Goal: Navigation & Orientation: Find specific page/section

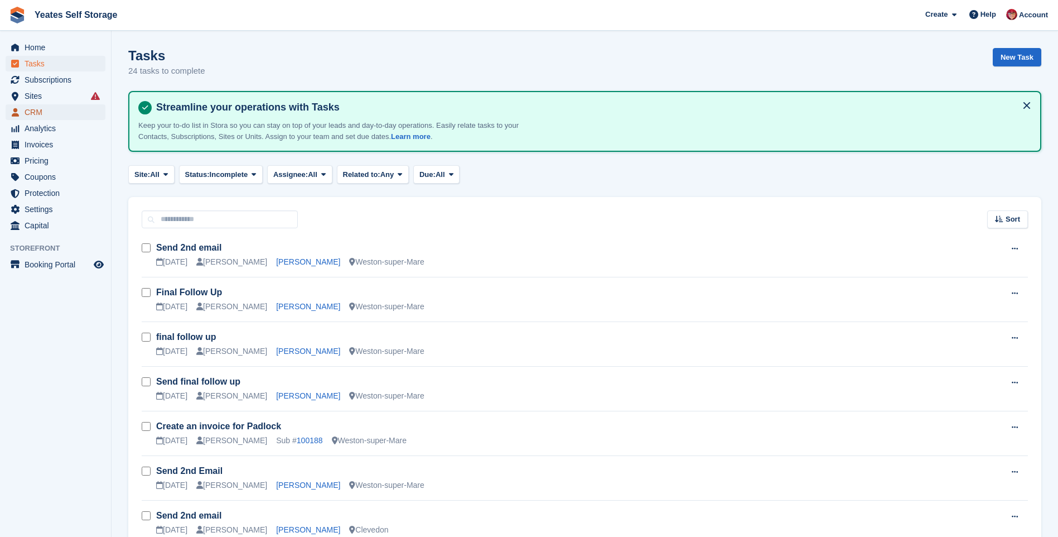
click at [25, 112] on span "CRM" at bounding box center [58, 112] width 67 height 16
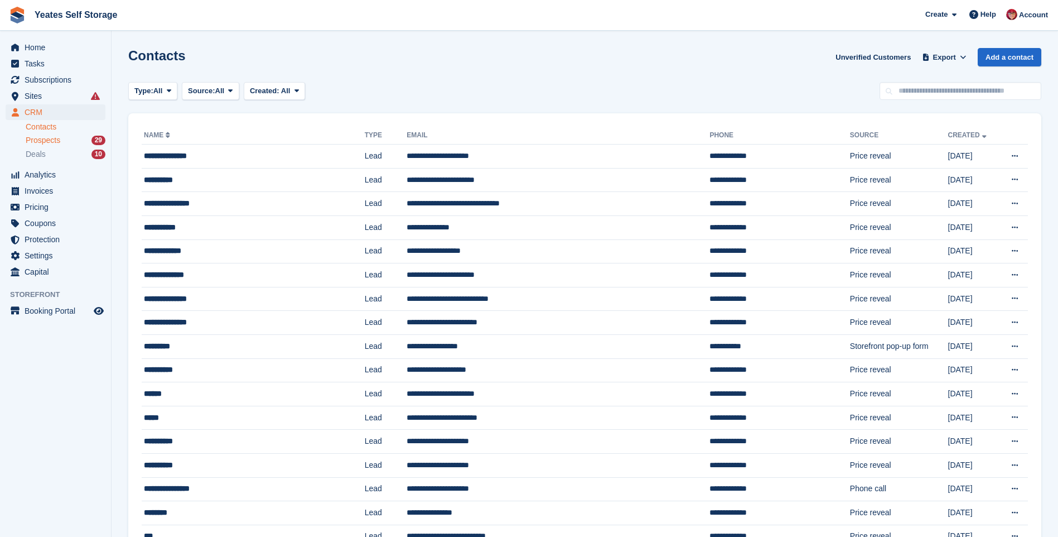
click at [29, 138] on span "Prospects" at bounding box center [43, 140] width 35 height 11
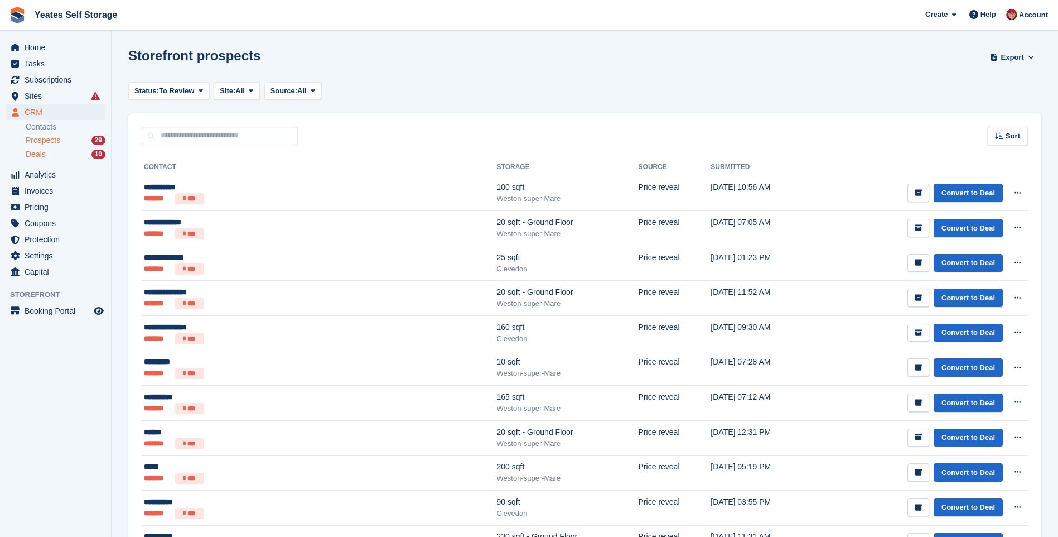
click at [44, 153] on span "Deals" at bounding box center [36, 154] width 20 height 11
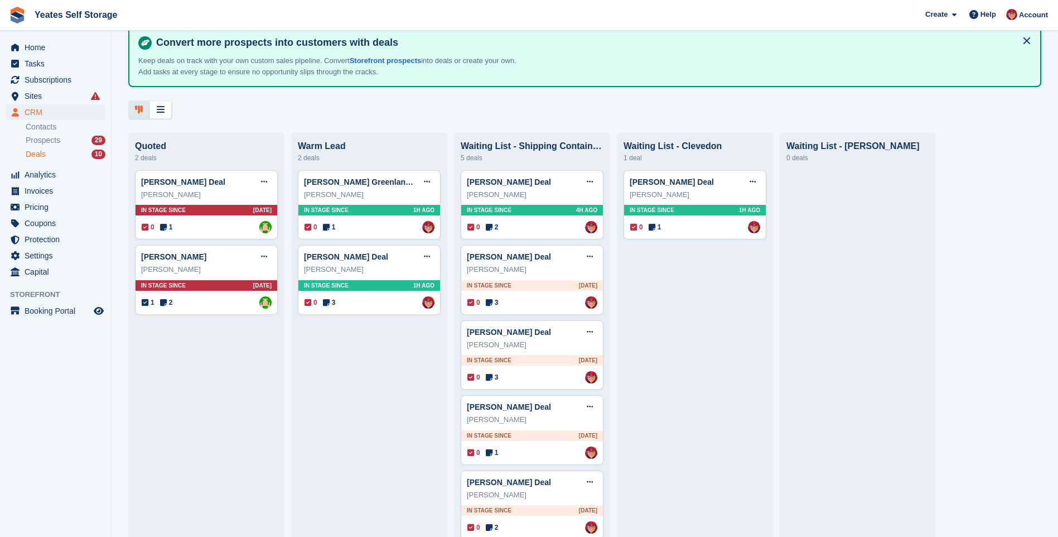
scroll to position [76, 0]
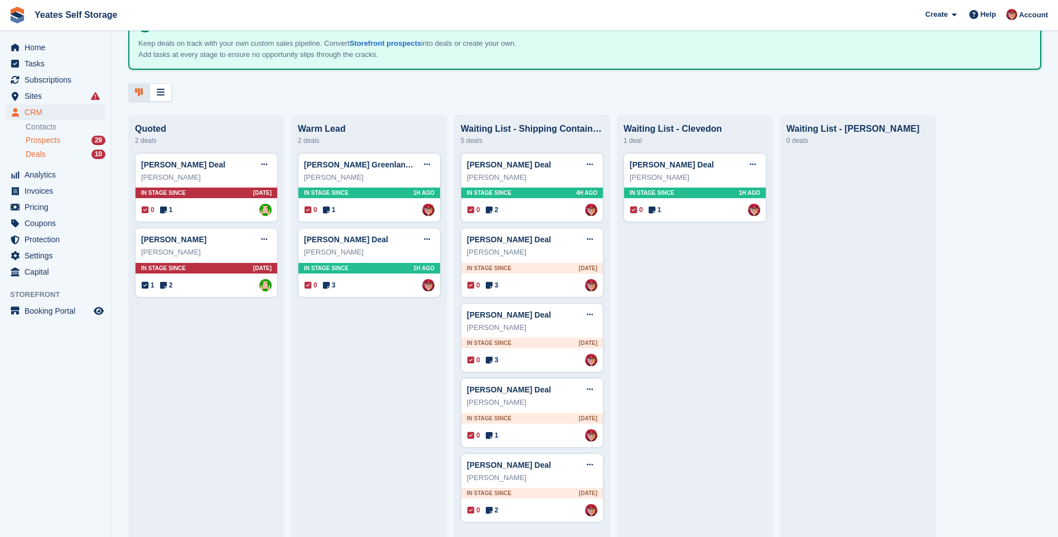
click at [26, 142] on span "Prospects" at bounding box center [43, 140] width 35 height 11
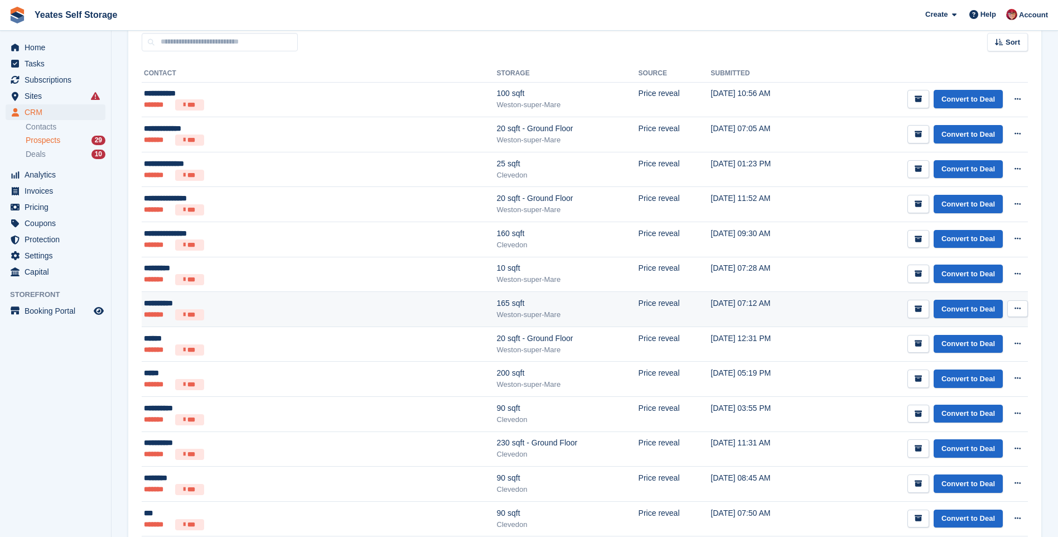
scroll to position [38, 0]
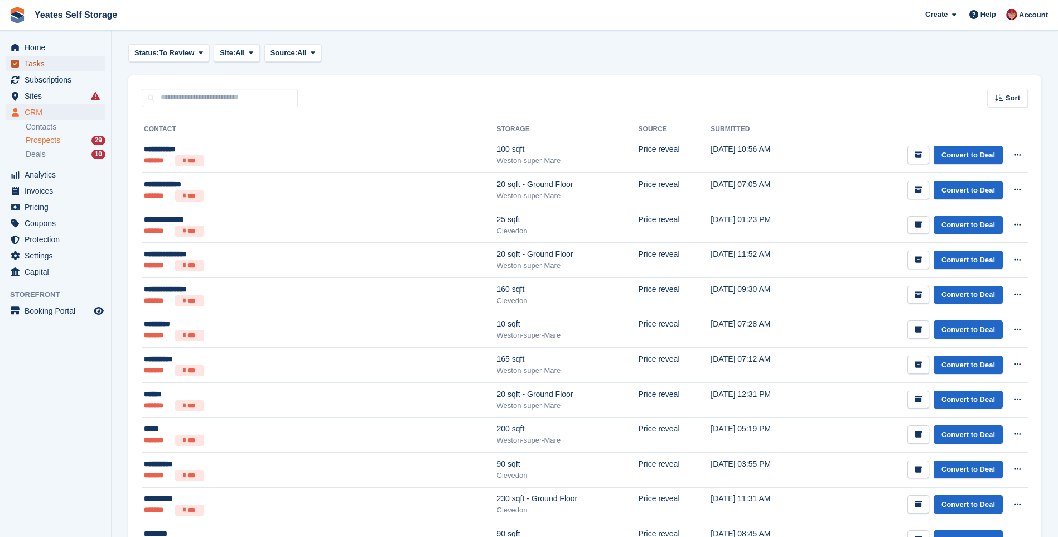
click at [35, 66] on span "Tasks" at bounding box center [58, 64] width 67 height 16
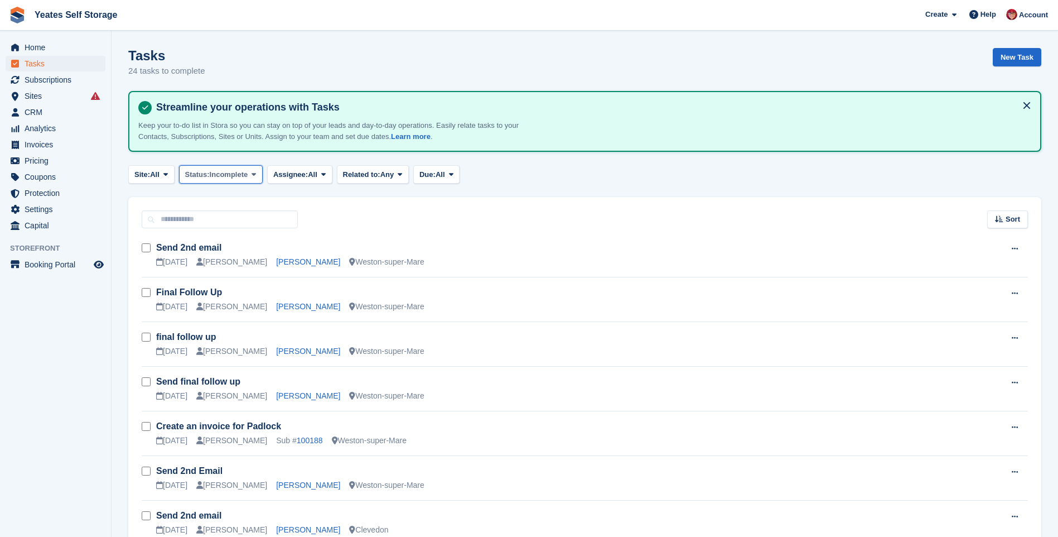
click at [224, 177] on span "Incomplete" at bounding box center [229, 174] width 38 height 11
click at [310, 175] on span "All" at bounding box center [312, 174] width 9 height 11
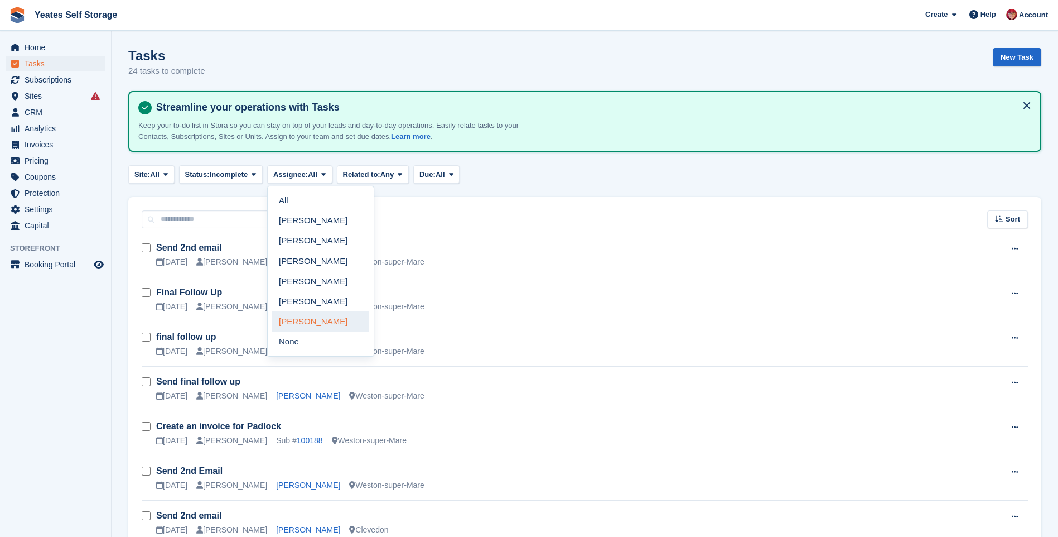
click at [317, 321] on link "[PERSON_NAME]" at bounding box center [320, 321] width 97 height 20
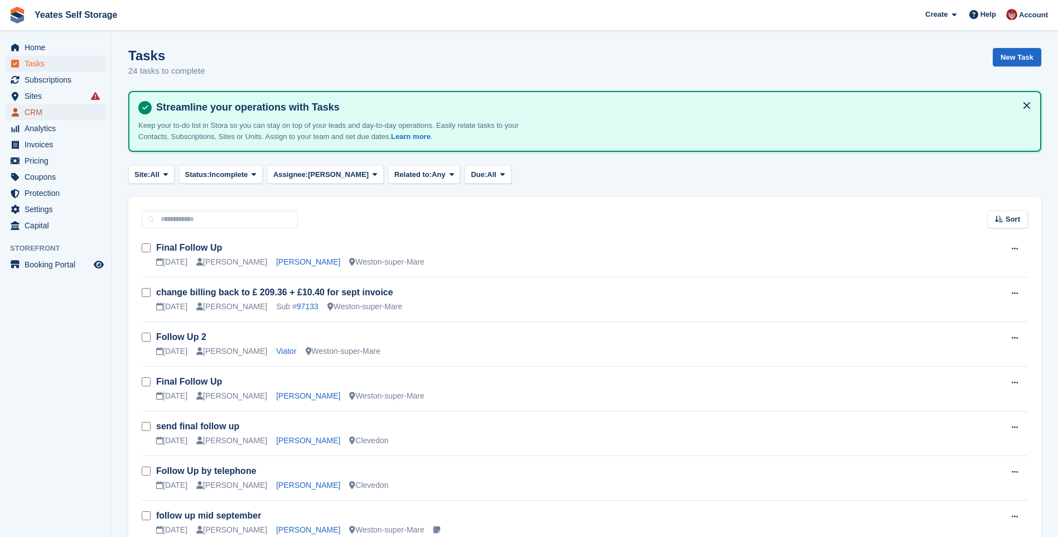
click at [32, 109] on span "CRM" at bounding box center [58, 112] width 67 height 16
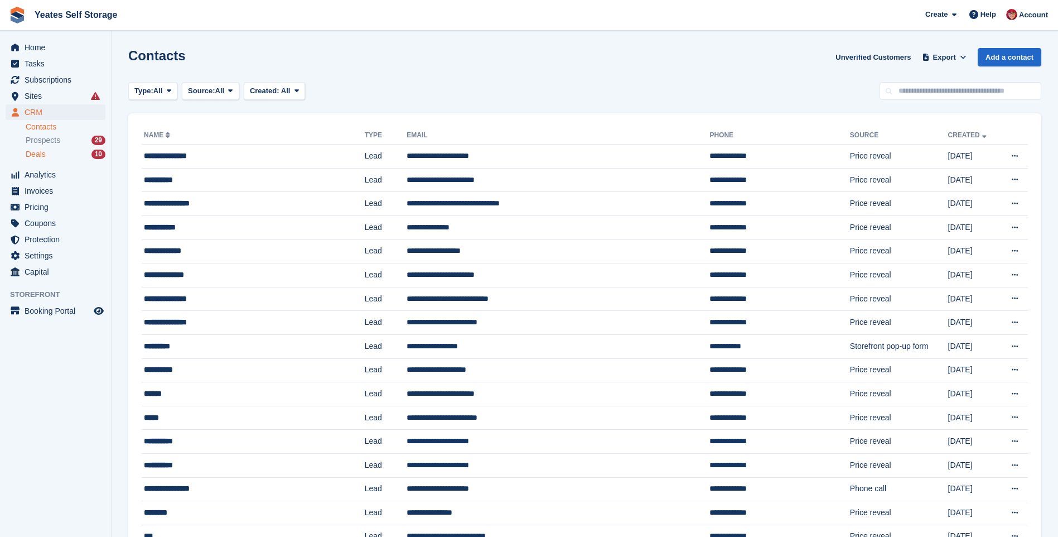
click at [41, 152] on span "Deals" at bounding box center [36, 154] width 20 height 11
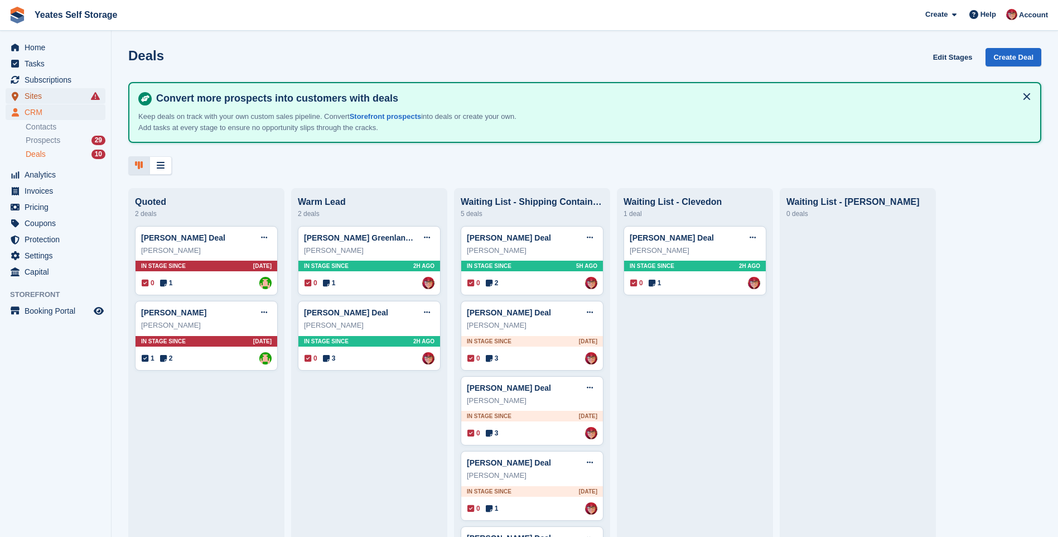
click at [40, 97] on span "Sites" at bounding box center [58, 96] width 67 height 16
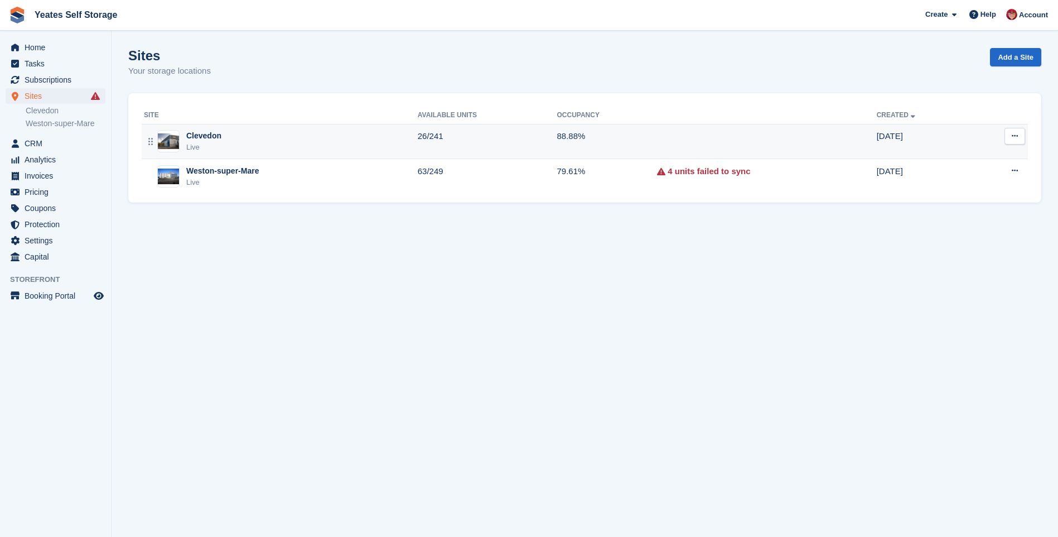
click at [207, 138] on div "Clevedon" at bounding box center [203, 136] width 35 height 12
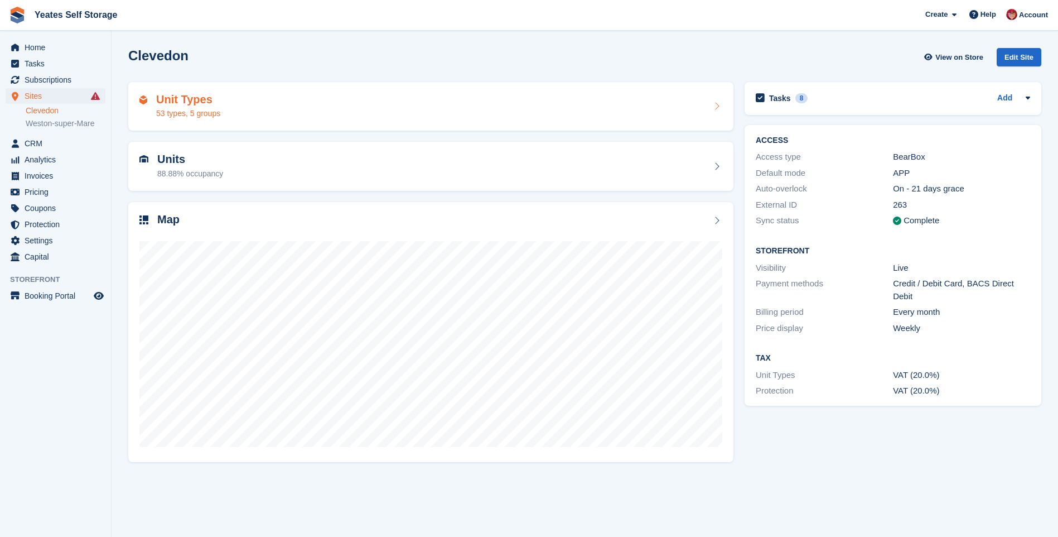
click at [177, 90] on div "Unit Types 53 types, 5 groups" at bounding box center [430, 106] width 605 height 49
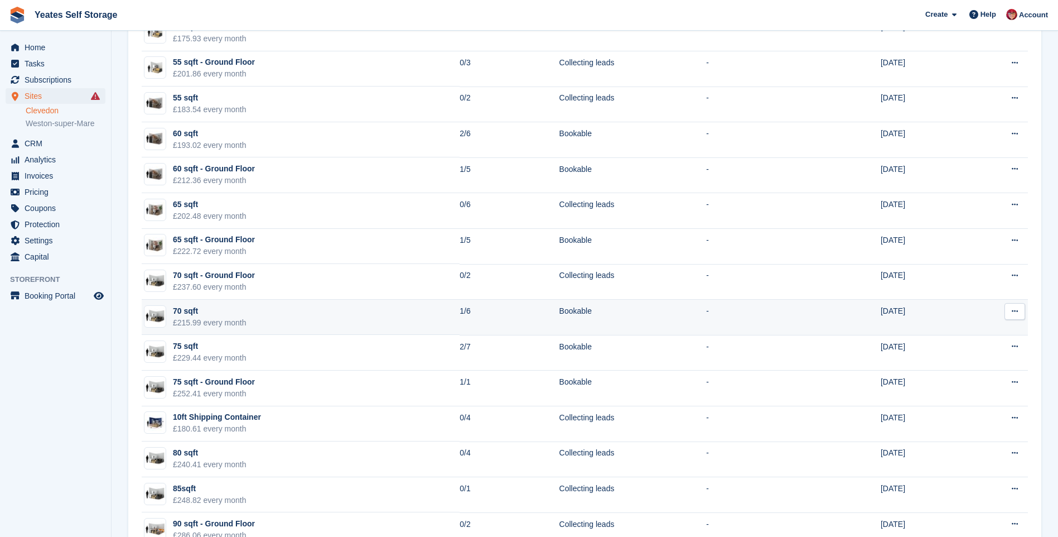
scroll to position [614, 0]
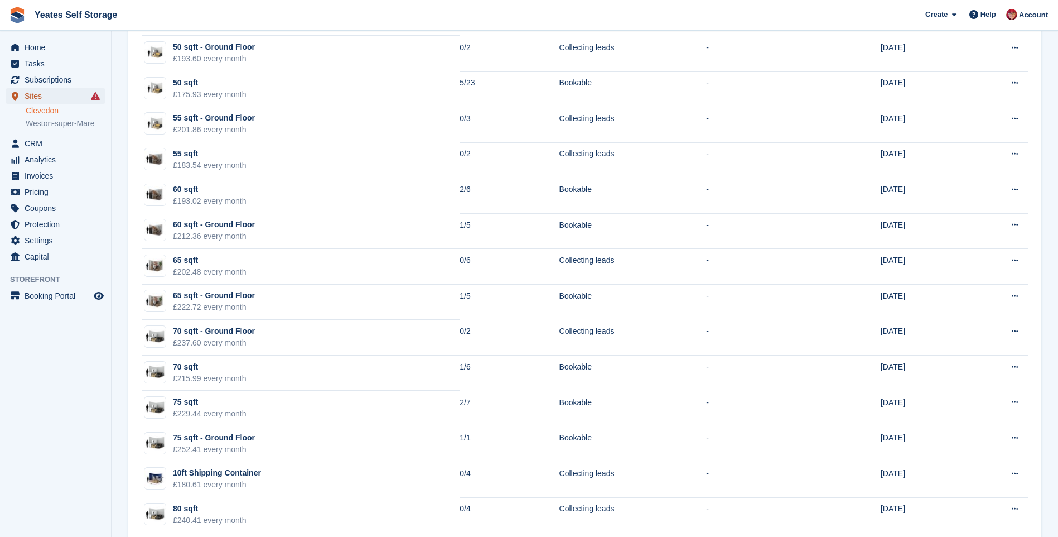
click at [38, 95] on span "Sites" at bounding box center [58, 96] width 67 height 16
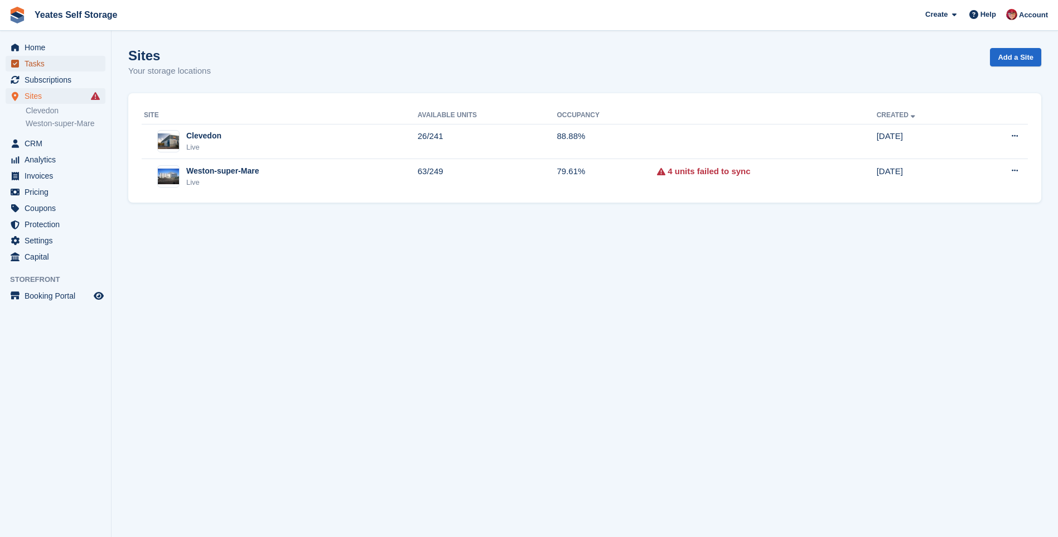
click at [32, 65] on span "Tasks" at bounding box center [58, 64] width 67 height 16
